Goal: Information Seeking & Learning: Learn about a topic

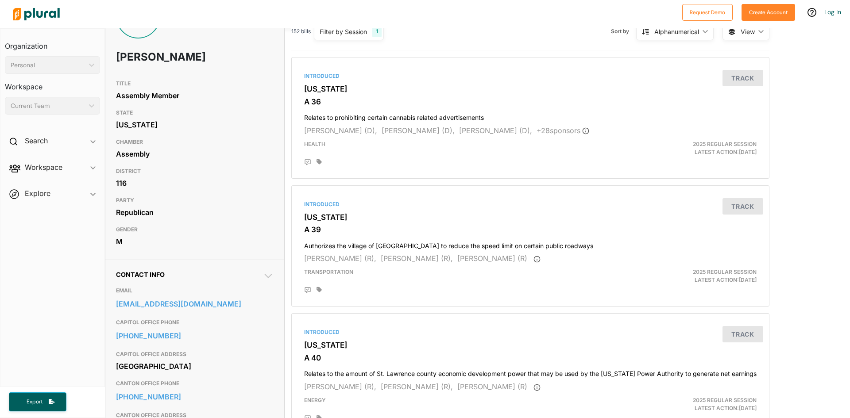
scroll to position [44, 0]
drag, startPoint x: 248, startPoint y: 197, endPoint x: 251, endPoint y: 193, distance: 5.5
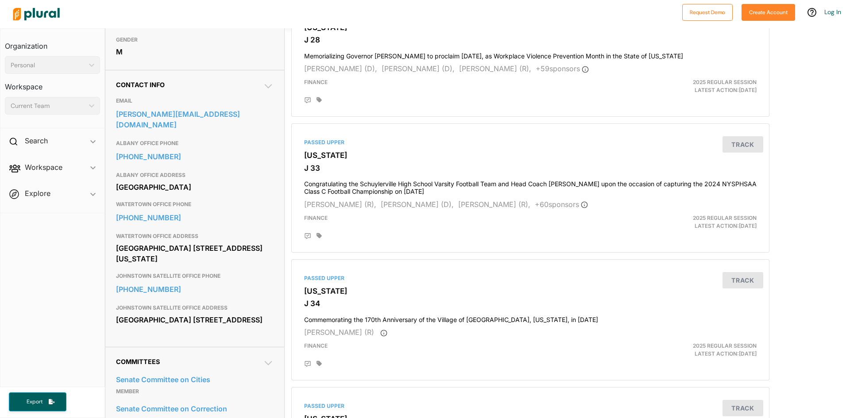
scroll to position [221, 0]
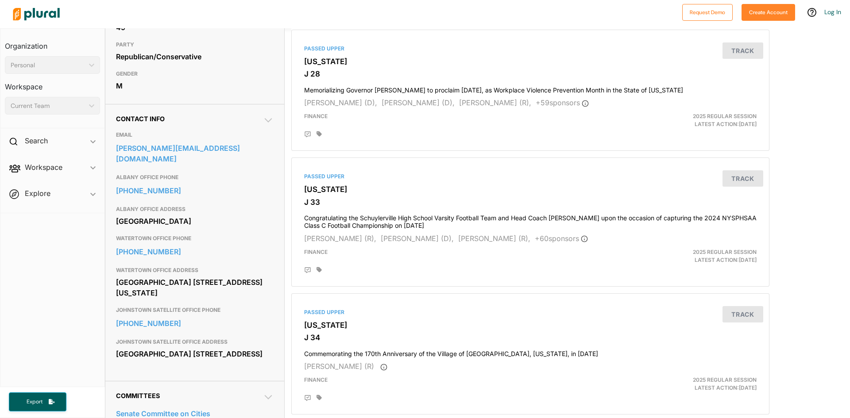
scroll to position [89, 0]
